Goal: Task Accomplishment & Management: Use online tool/utility

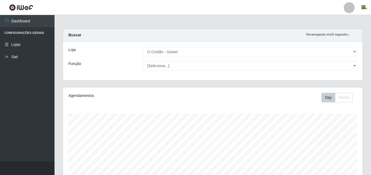
select select "224"
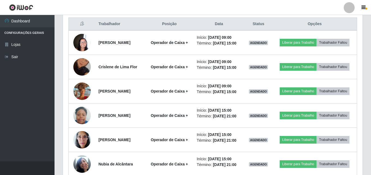
scroll to position [113, 300]
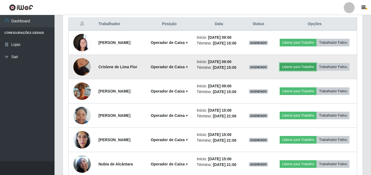
click at [290, 66] on button "Liberar para Trabalho" at bounding box center [298, 67] width 37 height 8
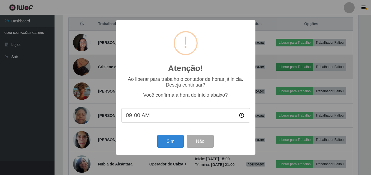
scroll to position [113, 297]
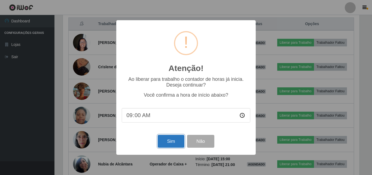
click at [174, 142] on button "Sim" at bounding box center [171, 141] width 26 height 13
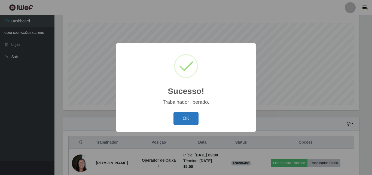
click at [189, 119] on button "OK" at bounding box center [186, 118] width 25 height 13
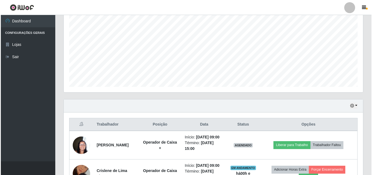
scroll to position [145, 0]
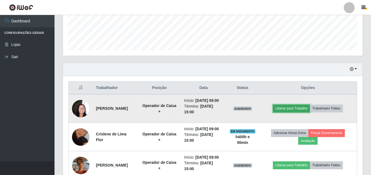
click at [300, 112] on button "Liberar para Trabalho" at bounding box center [291, 108] width 37 height 8
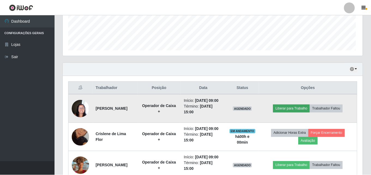
scroll to position [113, 297]
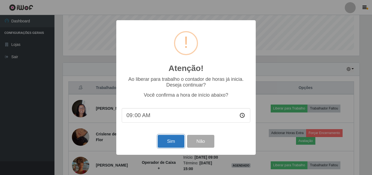
click at [171, 144] on button "Sim" at bounding box center [171, 141] width 26 height 13
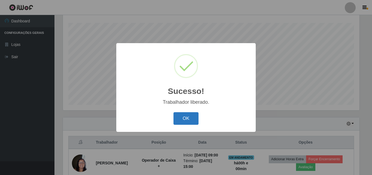
click at [187, 118] on button "OK" at bounding box center [186, 118] width 25 height 13
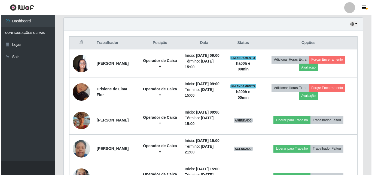
scroll to position [199, 0]
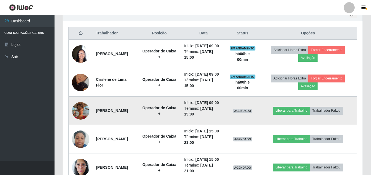
click at [85, 125] on img at bounding box center [80, 110] width 17 height 31
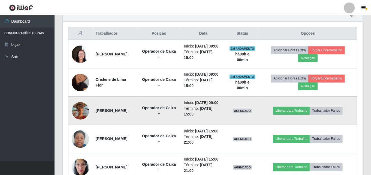
scroll to position [113, 297]
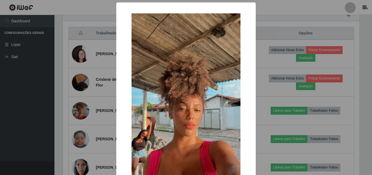
click at [82, 127] on div "× OK Cancel" at bounding box center [186, 87] width 372 height 175
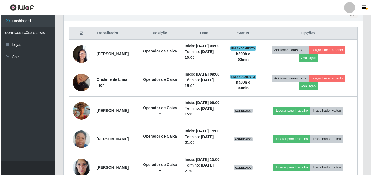
scroll to position [113, 300]
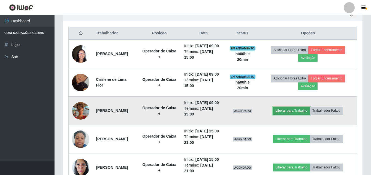
click at [290, 114] on button "Liberar para Trabalho" at bounding box center [291, 111] width 37 height 8
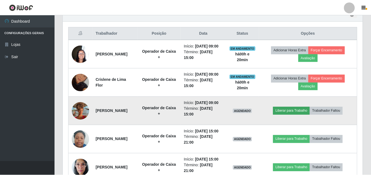
scroll to position [113, 297]
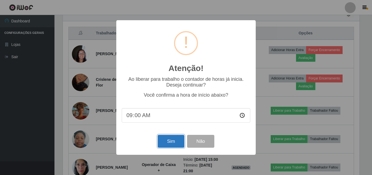
click at [174, 142] on button "Sim" at bounding box center [171, 141] width 26 height 13
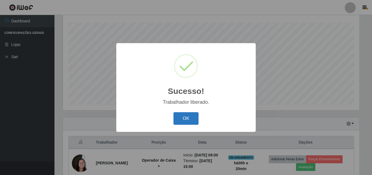
click at [183, 121] on button "OK" at bounding box center [186, 118] width 25 height 13
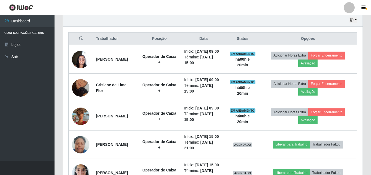
scroll to position [199, 0]
